Goal: Task Accomplishment & Management: Use online tool/utility

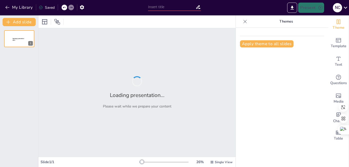
type input "Sostenibilidad y Comercio Justo: Hacia una Gestión Responsable de Recursos Natu…"
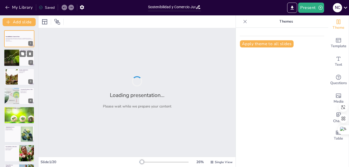
checkbox input "true"
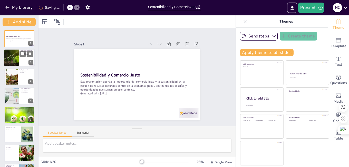
checkbox input "true"
click at [9, 60] on div at bounding box center [11, 57] width 26 height 17
type textarea "El comercio internacional ha crecido de manera exponencial, lo que ha llevado a…"
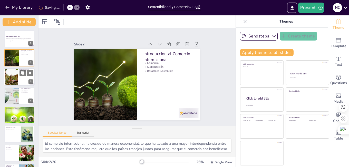
checkbox input "true"
click at [7, 80] on div at bounding box center [11, 77] width 21 height 16
type textarea "La valoración monetaria de los efectos ambientales es necesaria para que las de…"
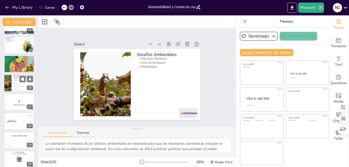
scroll to position [247, 0]
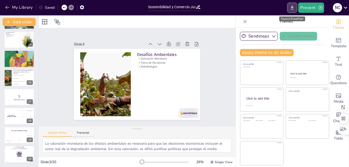
click at [292, 5] on icon "Export to PowerPoint" at bounding box center [292, 7] width 5 height 5
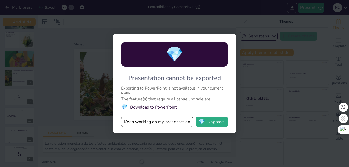
click at [144, 108] on li "💎 Download to PowerPoint" at bounding box center [174, 107] width 107 height 7
click at [150, 127] on button "Keep working on my presentation" at bounding box center [157, 122] width 72 height 10
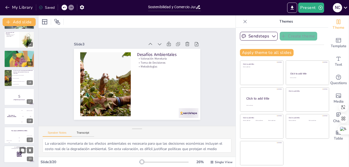
checkbox input "true"
click at [10, 155] on div at bounding box center [19, 154] width 31 height 17
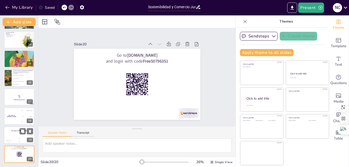
click at [19, 130] on h4 "The winner is [PERSON_NAME]" at bounding box center [19, 130] width 31 height 1
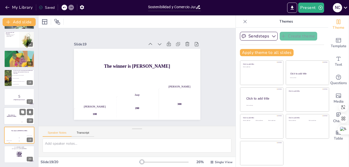
click at [18, 116] on h4 "The winner is [PERSON_NAME]" at bounding box center [11, 116] width 15 height 3
checkbox input "true"
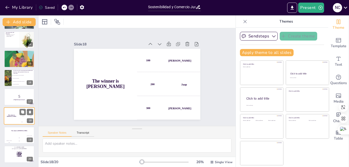
checkbox input "true"
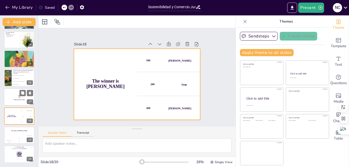
checkbox input "true"
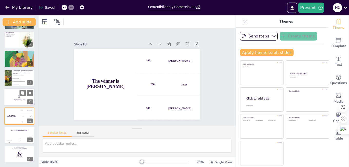
checkbox input "true"
click at [15, 99] on strong "¡Prepárense para el quiz!" at bounding box center [19, 99] width 11 height 1
checkbox input "true"
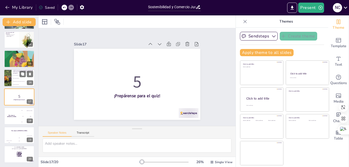
checkbox input "true"
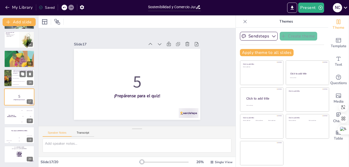
checkbox input "true"
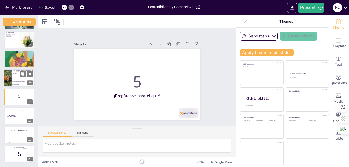
checkbox input "true"
click at [17, 78] on span "La falta de recursos naturales." at bounding box center [23, 78] width 22 height 1
type textarea "La valoración monetaria de los efectos ambientales es un desafío significativo …"
checkbox input "true"
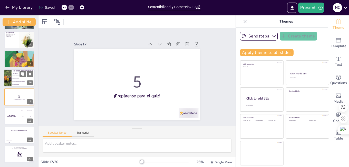
checkbox input "true"
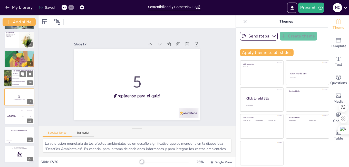
scroll to position [229, 0]
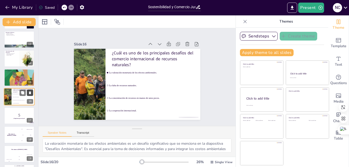
checkbox input "true"
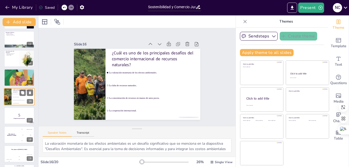
checkbox input "true"
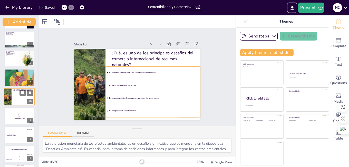
checkbox input "true"
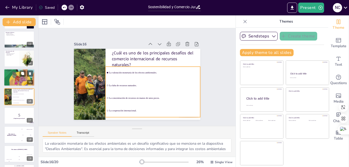
checkbox input "true"
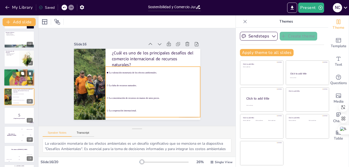
checkbox input "true"
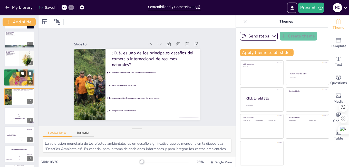
checkbox input "true"
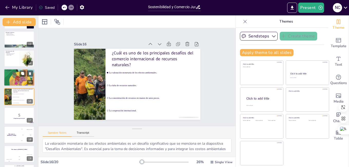
checkbox input "true"
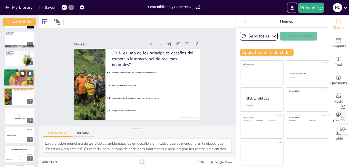
checkbox input "true"
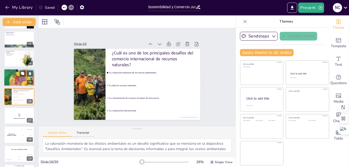
checkbox input "true"
click at [8, 75] on div at bounding box center [19, 77] width 31 height 44
type textarea "Reconocer tanto las oportunidades como los desafíos del comercio es crucial par…"
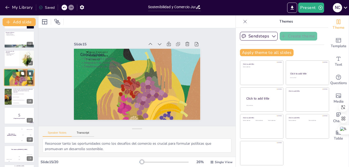
scroll to position [210, 0]
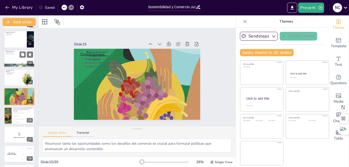
checkbox input "true"
click at [7, 55] on div at bounding box center [19, 58] width 31 height 17
type textarea "Adoptar enfoques integrales permite a los países gestionar de manera más efecti…"
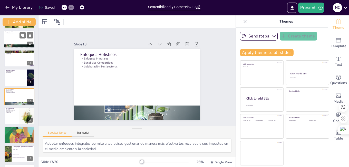
checkbox input "true"
click at [14, 40] on div at bounding box center [19, 39] width 31 height 17
type textarea "La colaboración entre países es clave para abordar problemas ambientales global…"
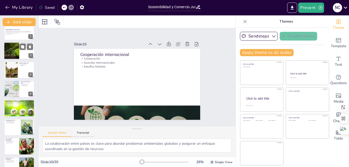
scroll to position [0, 0]
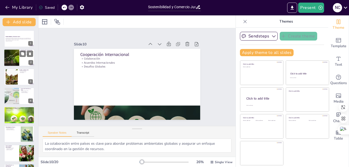
checkbox input "true"
click at [17, 63] on div at bounding box center [11, 57] width 26 height 17
type textarea "El comercio internacional ha crecido de manera exponencial, lo que ha llevado a…"
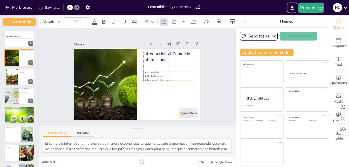
drag, startPoint x: 146, startPoint y: 63, endPoint x: 145, endPoint y: 73, distance: 9.5
click at [138, 83] on p "Globalización" at bounding box center [131, 108] width 14 height 50
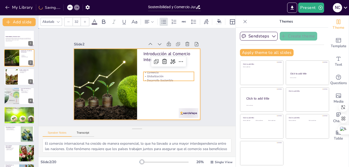
click at [172, 93] on div at bounding box center [130, 76] width 84 height 133
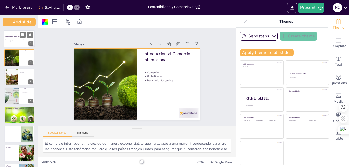
checkbox input "true"
click at [12, 45] on div at bounding box center [19, 38] width 31 height 17
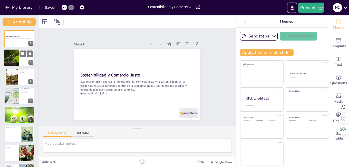
checkbox input "true"
click at [17, 60] on div at bounding box center [11, 57] width 26 height 17
type textarea "El comercio internacional ha crecido de manera exponencial, lo que ha llevado a…"
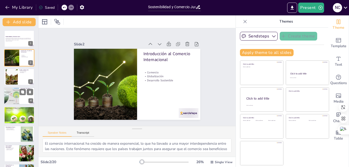
checkbox input "true"
click at [17, 91] on div at bounding box center [12, 95] width 20 height 17
type textarea "El enfoque reduccionista de la economía neoclásica limita la comprensión del va…"
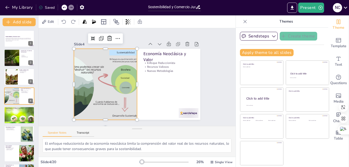
click at [123, 103] on div at bounding box center [118, 51] width 98 height 103
click at [55, 96] on div "Slide 1 Sostenibilidad y Comercio Justo Esta presentación aborda la importancia…" at bounding box center [137, 77] width 170 height 220
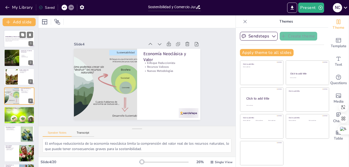
checkbox input "true"
click at [13, 43] on div at bounding box center [19, 38] width 31 height 17
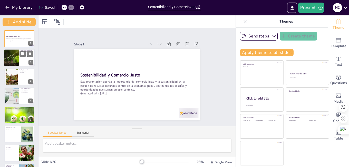
checkbox input "true"
click at [8, 58] on div at bounding box center [11, 57] width 26 height 17
type textarea "El comercio internacional ha crecido de manera exponencial, lo que ha llevado a…"
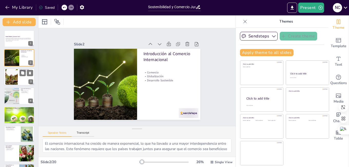
checkbox input "true"
click at [19, 84] on div at bounding box center [19, 76] width 31 height 17
type textarea "La valoración monetaria de los efectos ambientales es necesaria para que las de…"
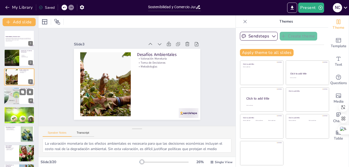
checkbox input "true"
click at [15, 97] on div at bounding box center [12, 95] width 20 height 17
type textarea "El enfoque reduccionista de la economía neoclásica limita la comprensión del va…"
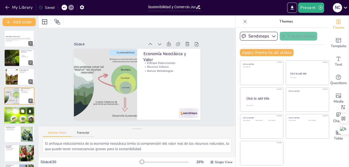
checkbox input "true"
click at [5, 122] on div at bounding box center [19, 115] width 31 height 23
type textarea "Las ventajas comparativas permiten a los países maximizar su potencial económic…"
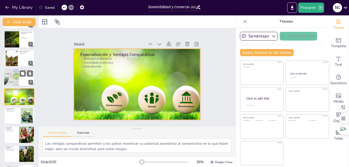
checkbox input "true"
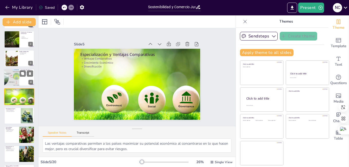
click at [15, 78] on div at bounding box center [12, 77] width 20 height 17
type textarea "El enfoque reduccionista de la economía neoclásica limita la comprensión del va…"
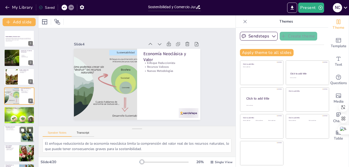
checkbox input "true"
click at [11, 134] on div at bounding box center [19, 134] width 31 height 17
type textarea "La inestabilidad económica es un desafío crítico para los países que dependen d…"
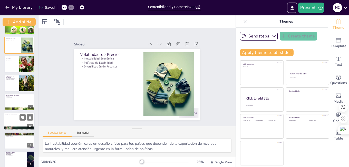
checkbox input "true"
click at [12, 117] on p "Desafíos Globales" at bounding box center [19, 117] width 28 height 1
type textarea "La colaboración entre países es clave para abordar problemas ambientales global…"
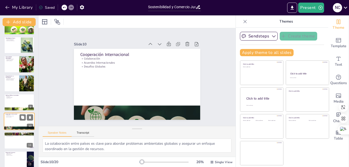
scroll to position [114, 0]
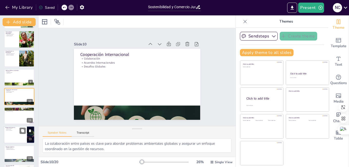
checkbox input "true"
click at [8, 140] on div at bounding box center [19, 134] width 31 height 17
type textarea "Los riesgos ambientales asociados con el comercio deben ser gestionados adecuad…"
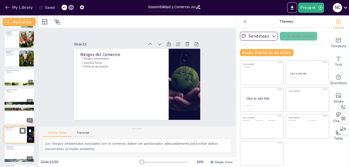
scroll to position [152, 0]
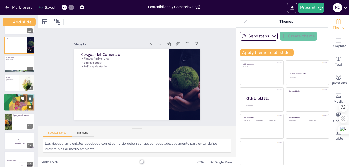
checkbox input "true"
click at [11, 107] on div at bounding box center [19, 102] width 31 height 44
type textarea "Reconocer tanto las oportunidades como los desafíos del comercio es crucial par…"
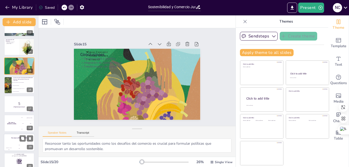
scroll to position [247, 0]
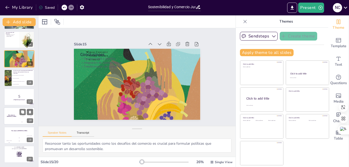
checkbox input "true"
click at [9, 120] on div "The winner is [PERSON_NAME]" at bounding box center [11, 116] width 15 height 17
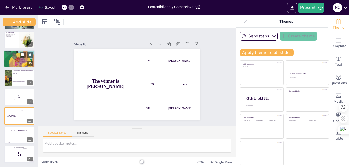
checkbox input "true"
click at [12, 57] on div at bounding box center [19, 59] width 31 height 44
type textarea "Reconocer tanto las oportunidades como los desafíos del comercio es crucial par…"
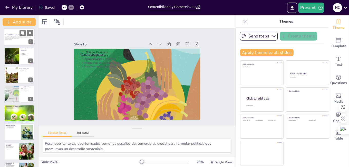
scroll to position [0, 0]
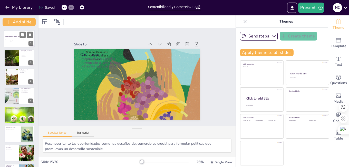
checkbox input "true"
click at [17, 40] on p "Esta presentación aborda la importancia del comercio justo y la sostenibilidad …" at bounding box center [19, 39] width 28 height 3
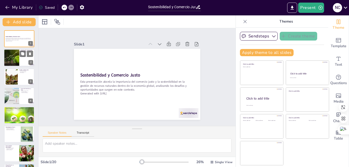
checkbox input "true"
click at [17, 52] on div at bounding box center [11, 57] width 26 height 17
type textarea "El comercio internacional ha crecido de manera exponencial, lo que ha llevado a…"
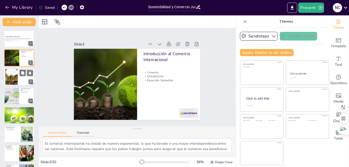
checkbox input "true"
click at [15, 69] on div at bounding box center [11, 77] width 21 height 16
type textarea "La valoración monetaria de los efectos ambientales es necesaria para que las de…"
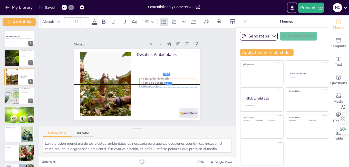
drag, startPoint x: 149, startPoint y: 61, endPoint x: 151, endPoint y: 79, distance: 18.9
click at [139, 73] on p "Toma de Decisiones" at bounding box center [115, 54] width 48 height 37
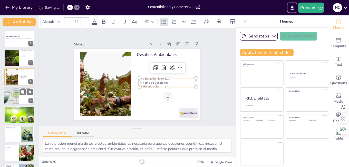
checkbox input "true"
click at [13, 96] on div at bounding box center [12, 95] width 20 height 17
type textarea "El enfoque reduccionista de la economía neoclásica limita la comprensión del va…"
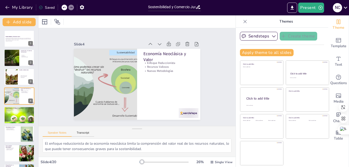
checkbox input "true"
